Goal: Task Accomplishment & Management: Use online tool/utility

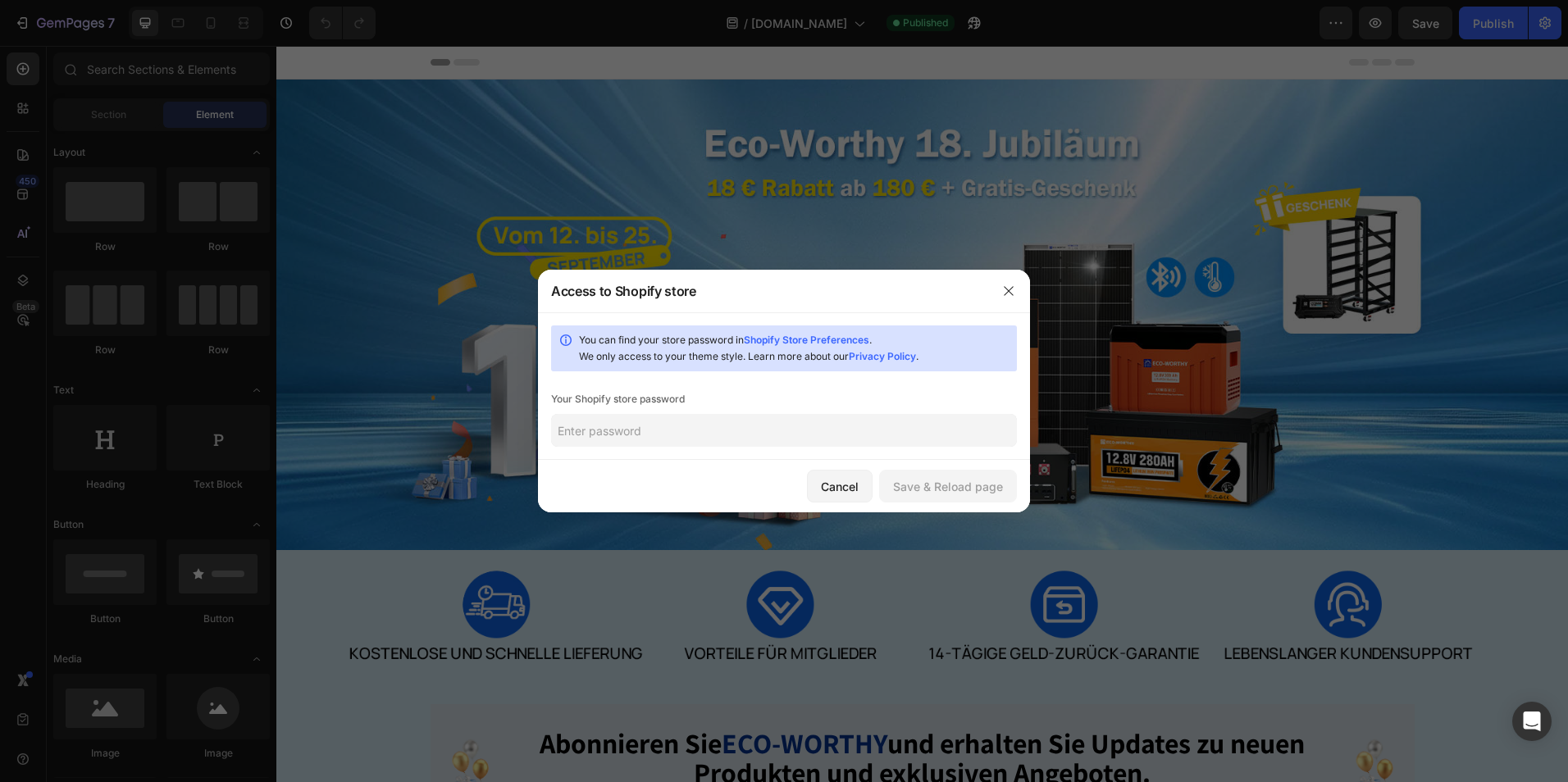
click at [614, 429] on input "text" at bounding box center [783, 431] width 465 height 33
paste input "sm9767521"
type input "sm9767521"
click at [968, 478] on div "Save & Reload page" at bounding box center [948, 486] width 110 height 17
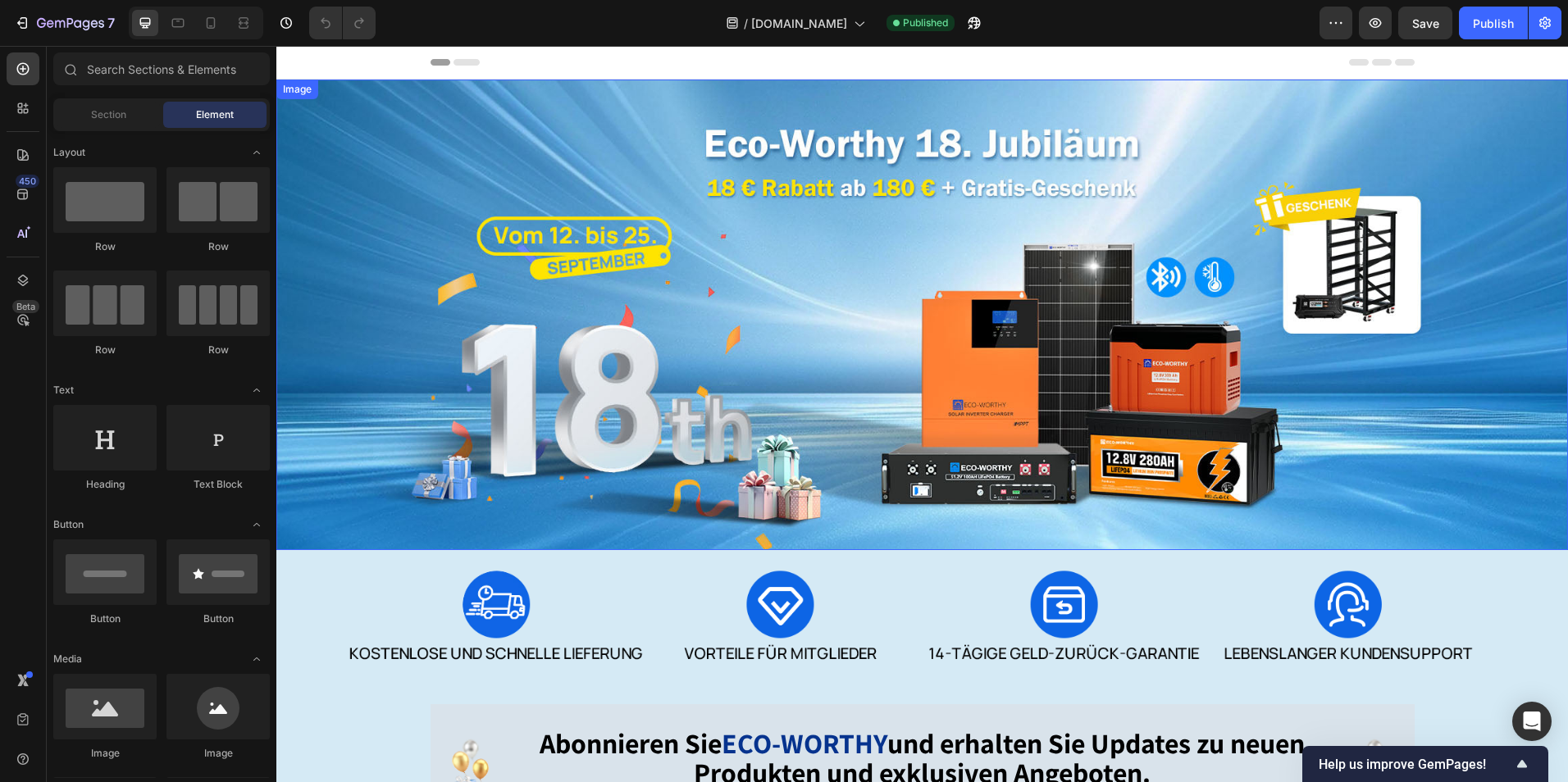
click at [980, 422] on img at bounding box center [922, 315] width 1292 height 471
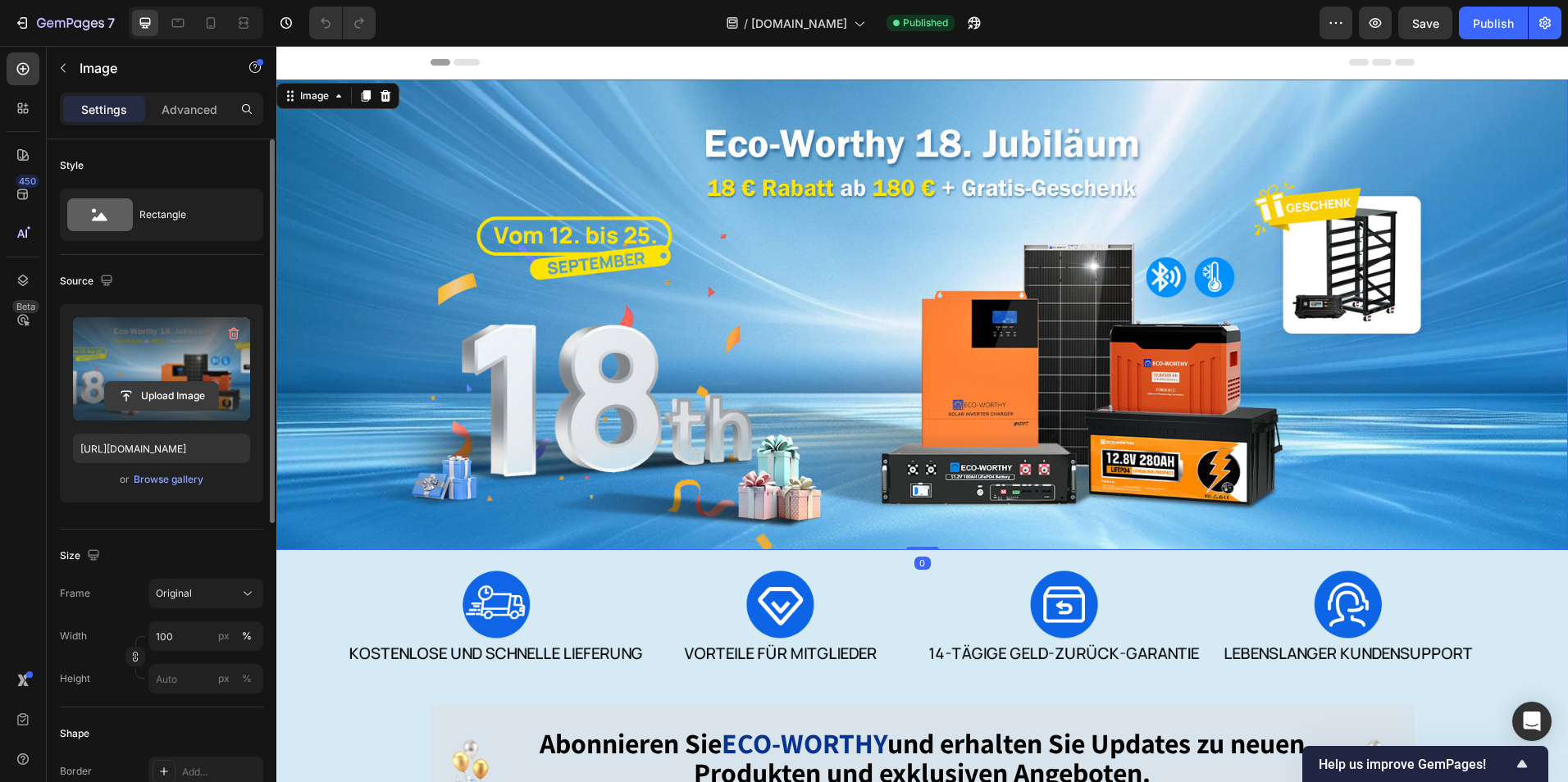
click at [171, 395] on input "file" at bounding box center [161, 395] width 113 height 28
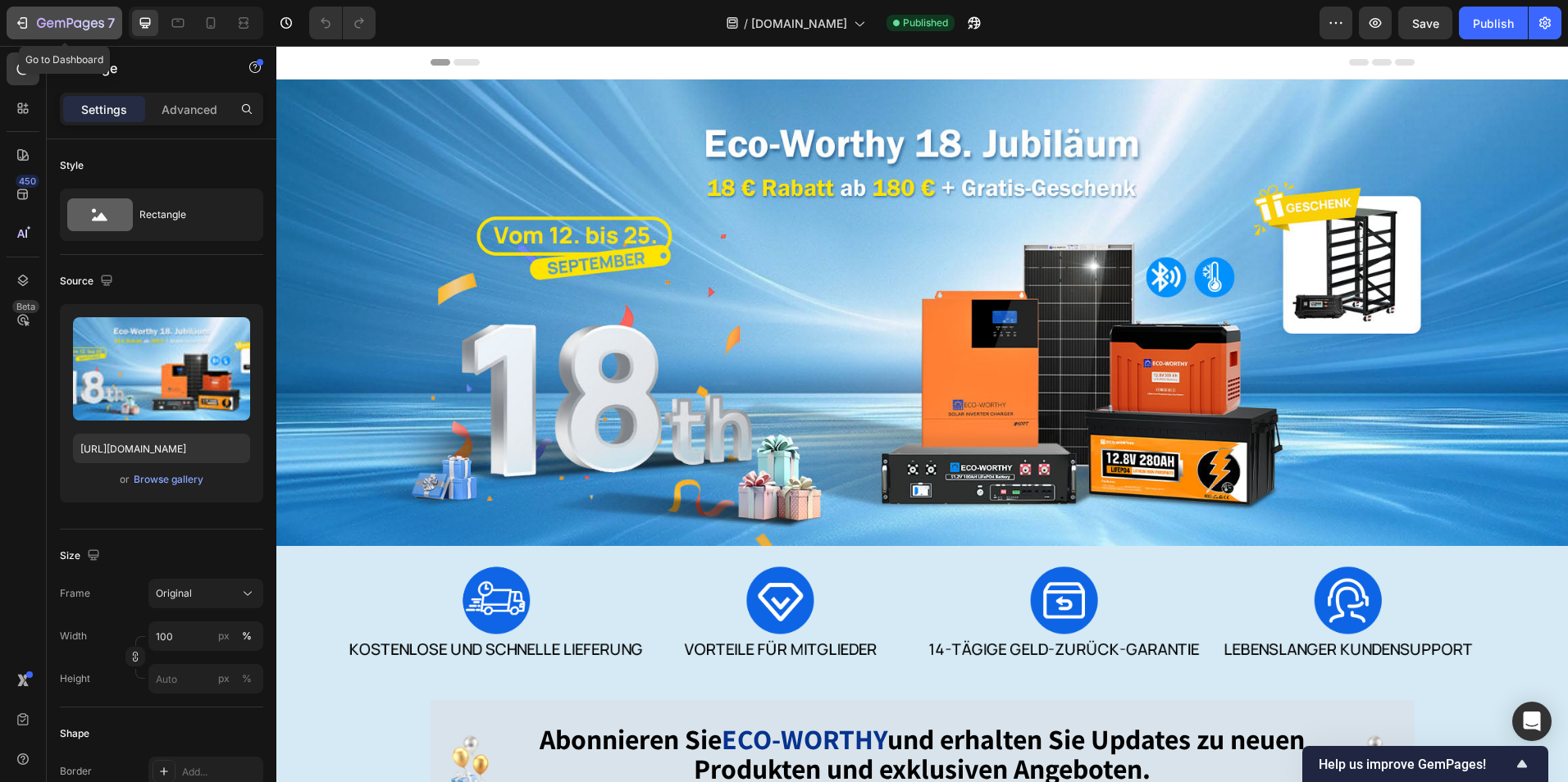
click at [60, 25] on icon "button" at bounding box center [59, 24] width 10 height 8
